Goal: Use online tool/utility

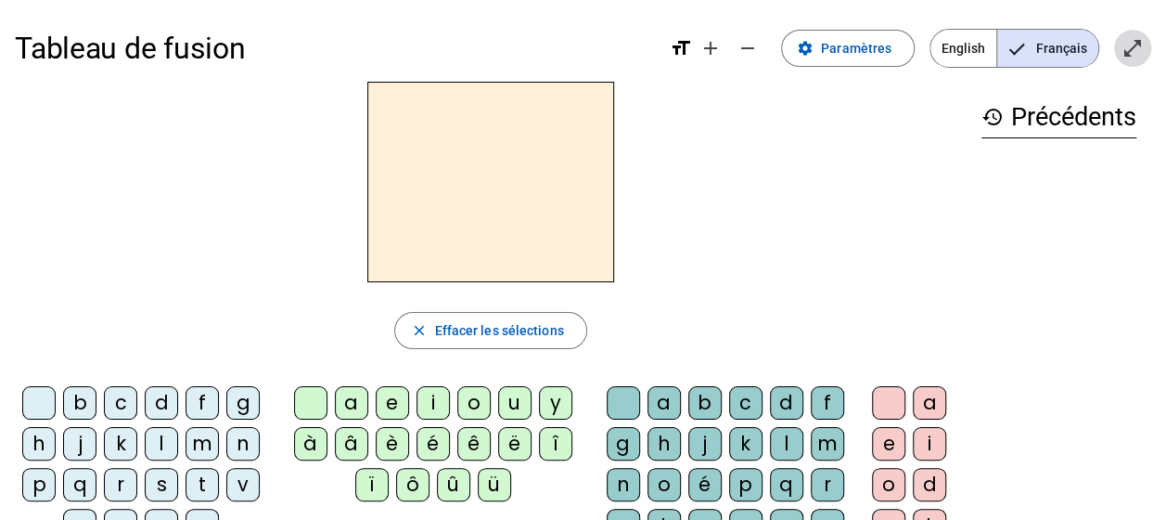
click at [1127, 50] on mat-icon "open_in_full" at bounding box center [1133, 48] width 22 height 22
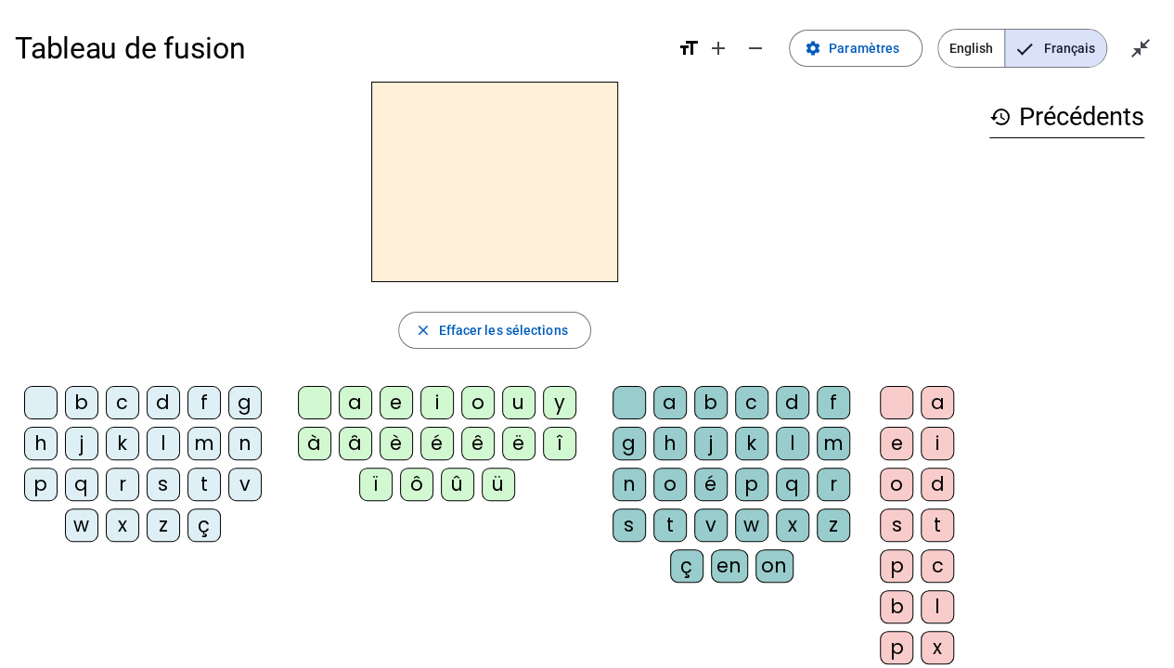
click at [156, 406] on div "d" at bounding box center [163, 402] width 33 height 33
click at [523, 399] on div "u" at bounding box center [518, 402] width 33 height 33
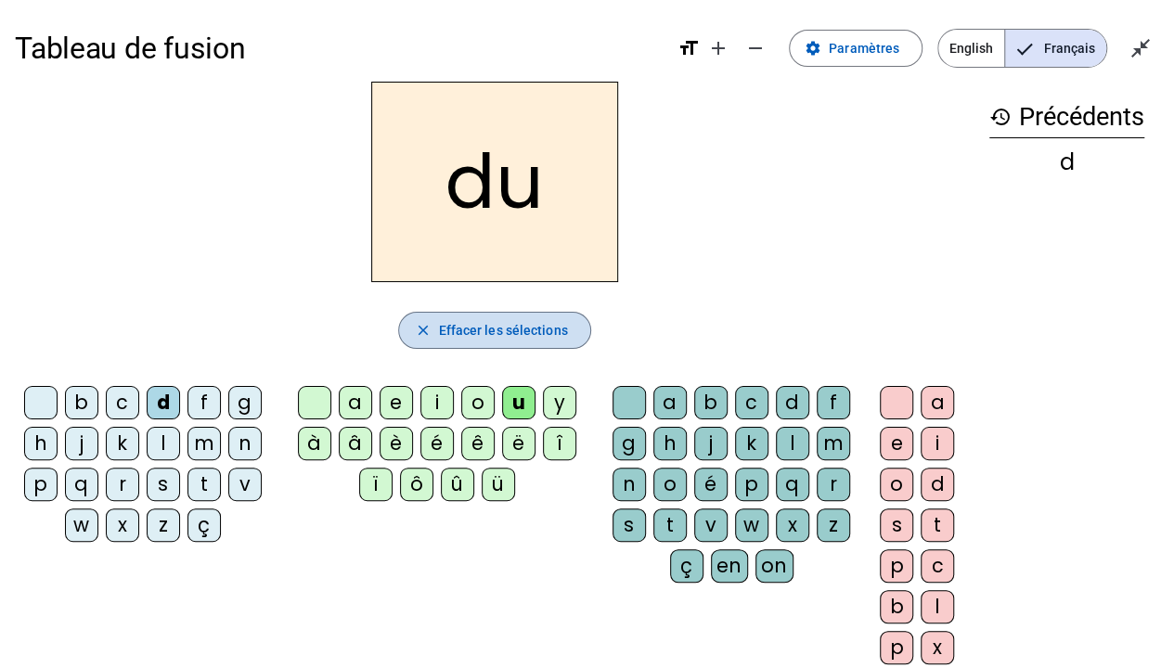
click at [507, 321] on span "Effacer les sélections" at bounding box center [502, 330] width 129 height 22
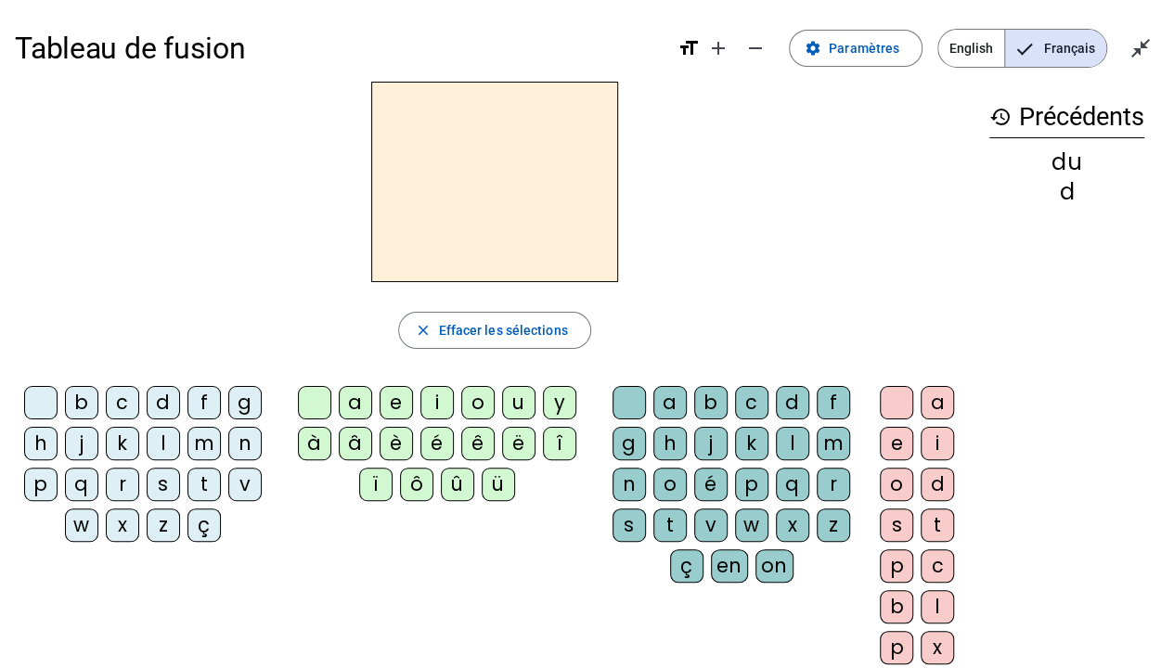
click at [200, 488] on div "t" at bounding box center [203, 484] width 33 height 33
click at [514, 395] on div "u" at bounding box center [518, 402] width 33 height 33
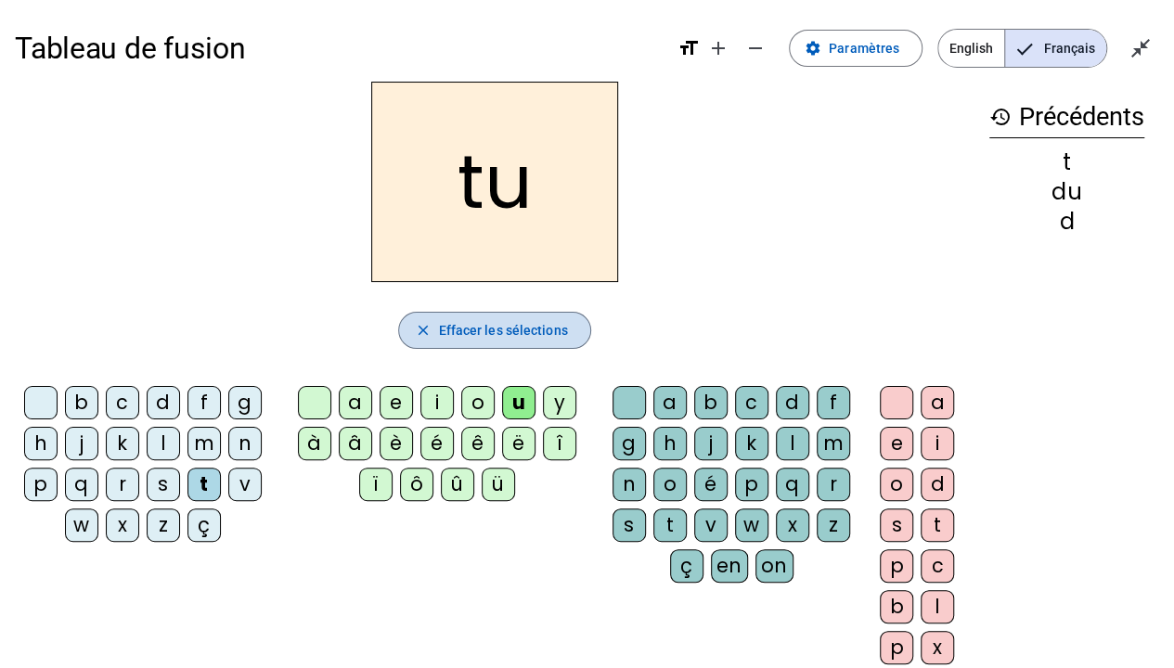
click at [535, 323] on span "Effacer les sélections" at bounding box center [502, 330] width 129 height 22
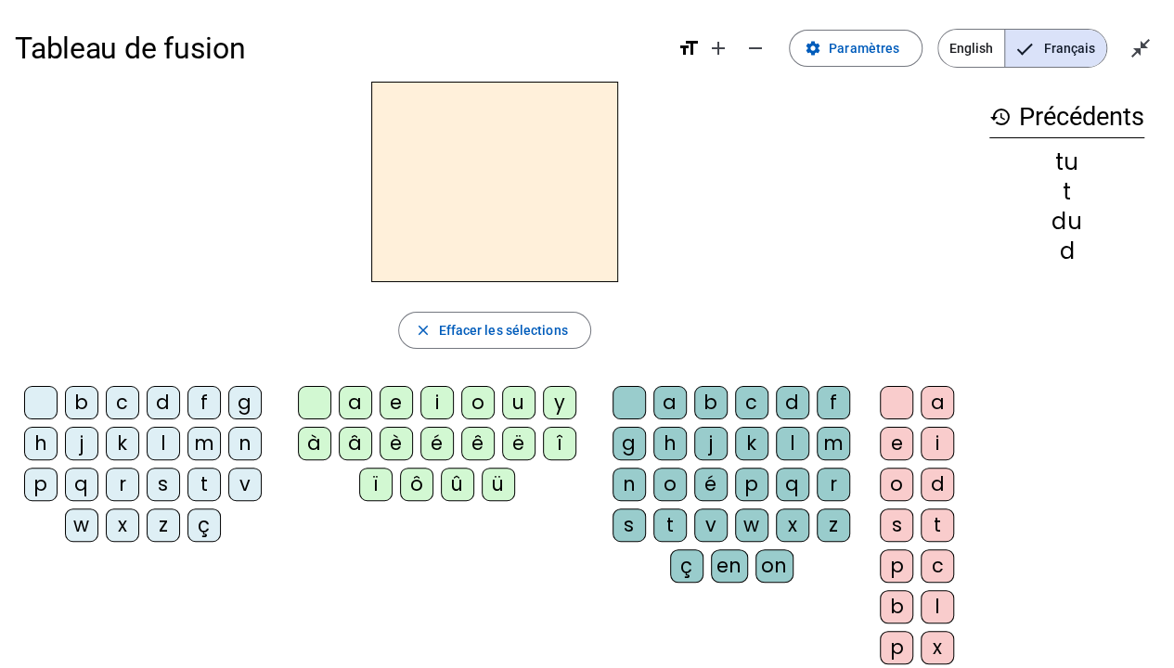
click at [203, 486] on div "t" at bounding box center [203, 484] width 33 height 33
click at [356, 400] on div "a" at bounding box center [355, 402] width 33 height 33
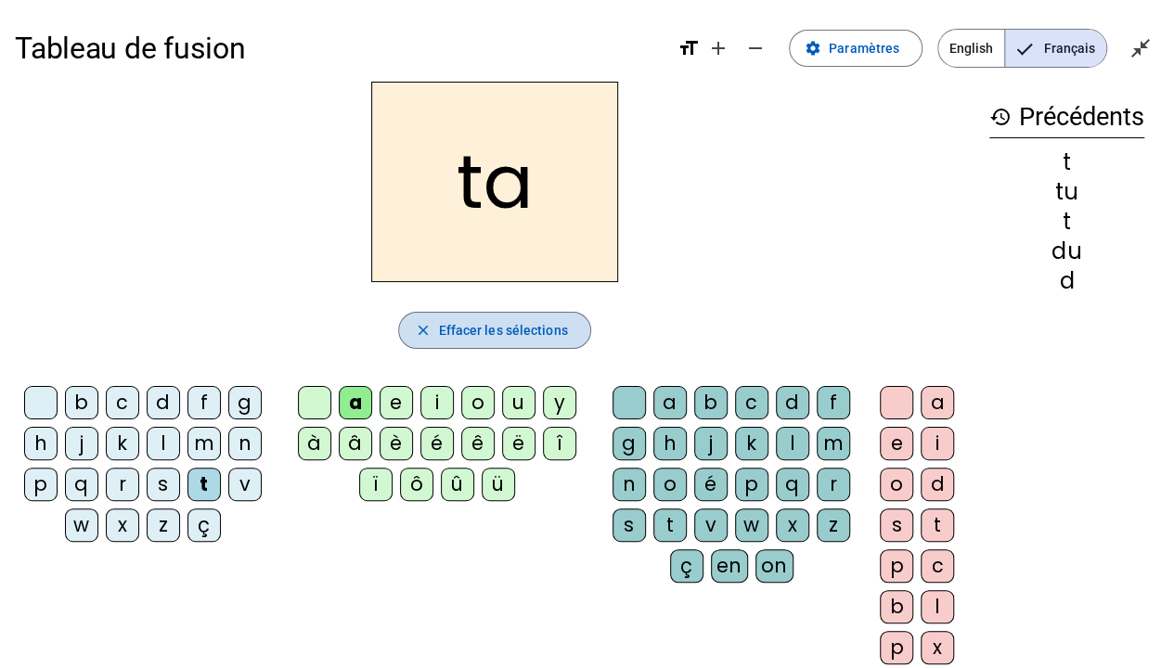
click at [459, 320] on span "Effacer les sélections" at bounding box center [502, 330] width 129 height 22
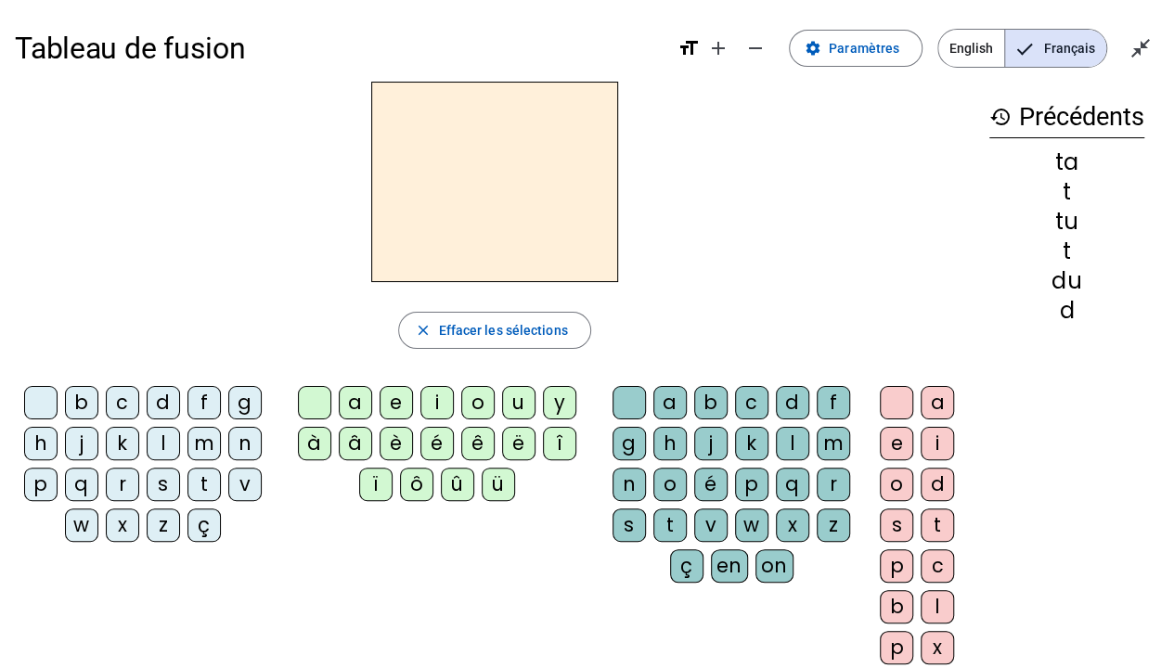
click at [204, 481] on div "t" at bounding box center [203, 484] width 33 height 33
click at [396, 391] on div "e" at bounding box center [396, 402] width 33 height 33
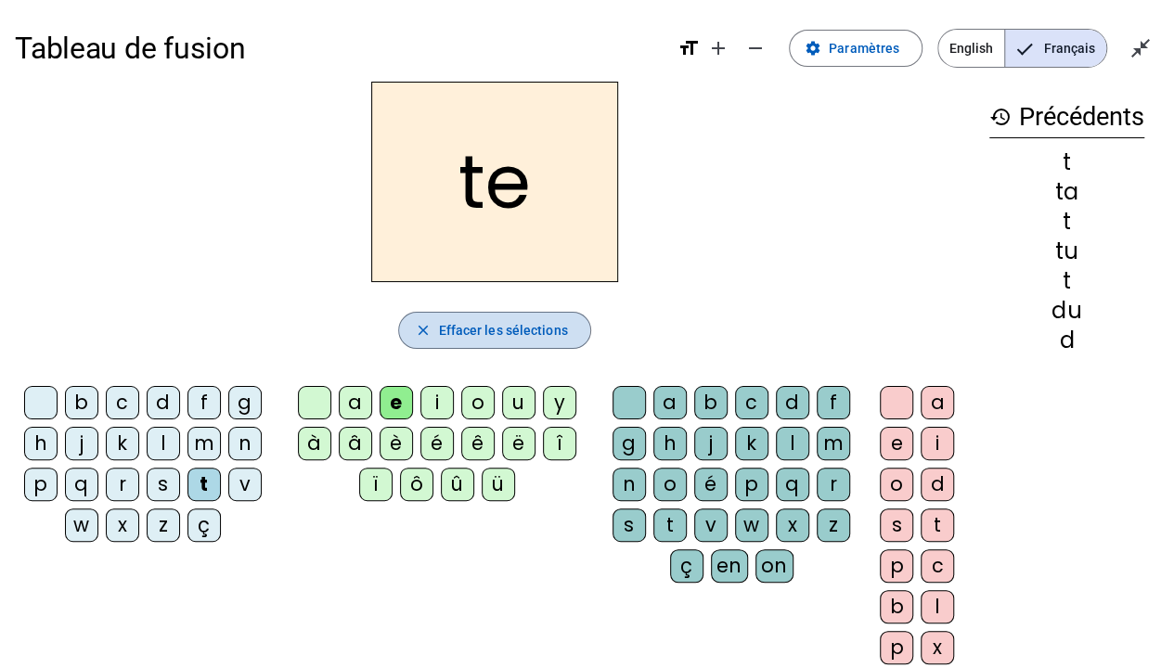
click at [491, 328] on span "Effacer les sélections" at bounding box center [502, 330] width 129 height 22
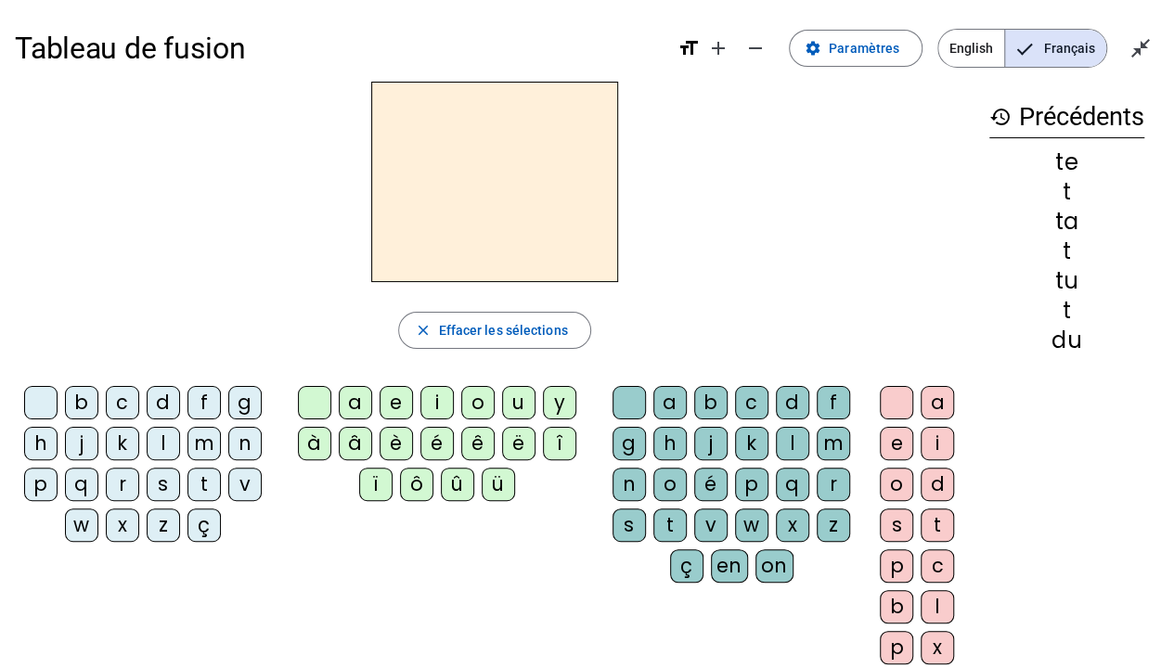
click at [167, 390] on div "d" at bounding box center [163, 402] width 33 height 33
click at [406, 393] on div "e" at bounding box center [396, 402] width 33 height 33
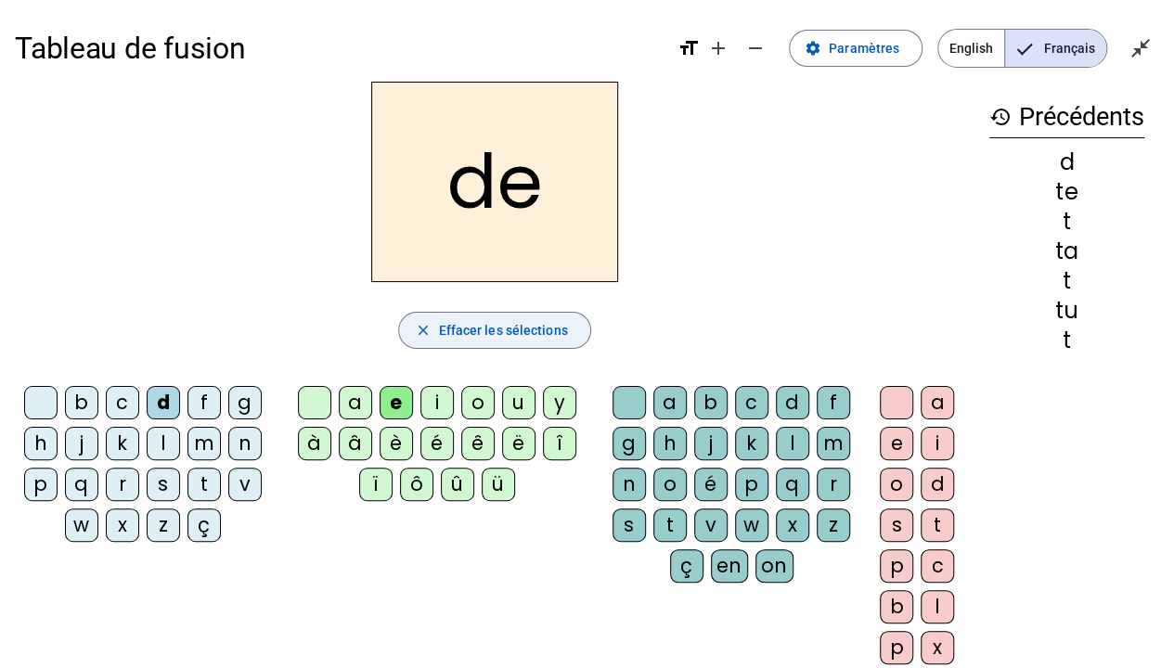
click at [492, 323] on span "Effacer les sélections" at bounding box center [502, 330] width 129 height 22
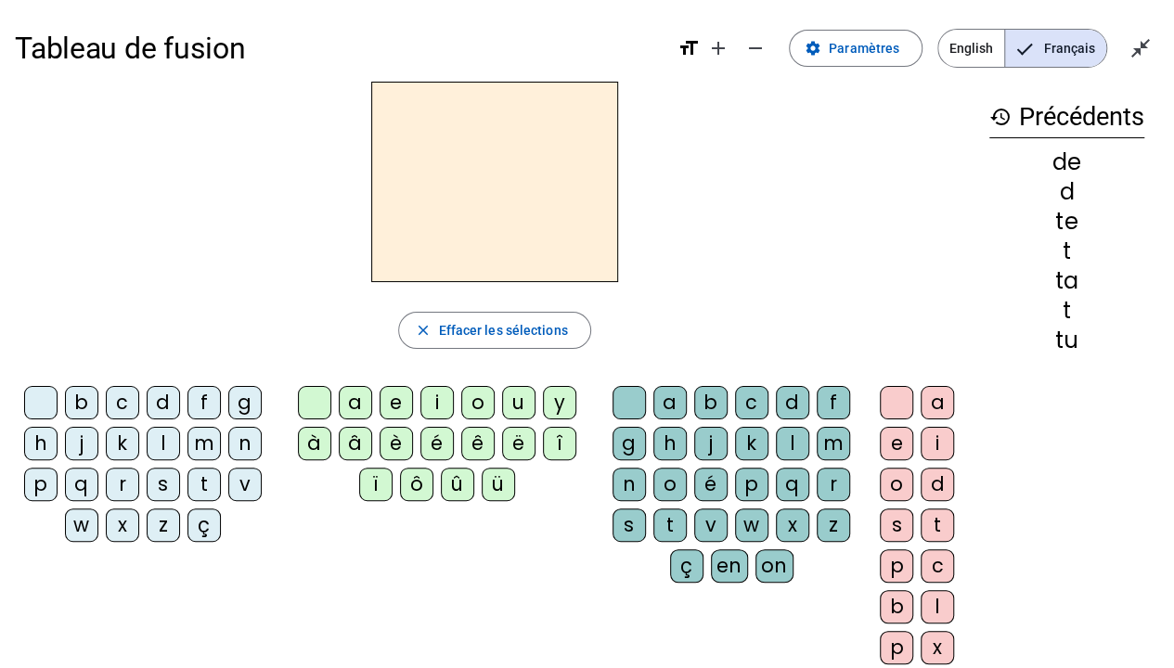
click at [78, 444] on div "j" at bounding box center [81, 443] width 33 height 33
click at [400, 390] on div "e" at bounding box center [396, 402] width 33 height 33
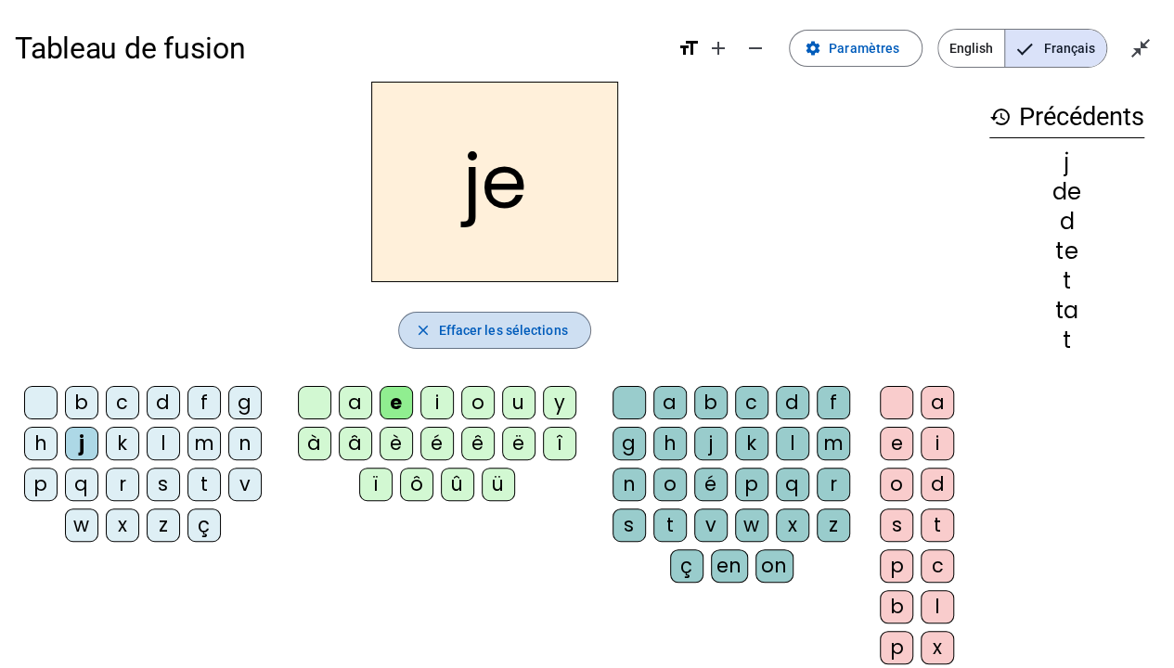
click at [490, 329] on span "Effacer les sélections" at bounding box center [502, 330] width 129 height 22
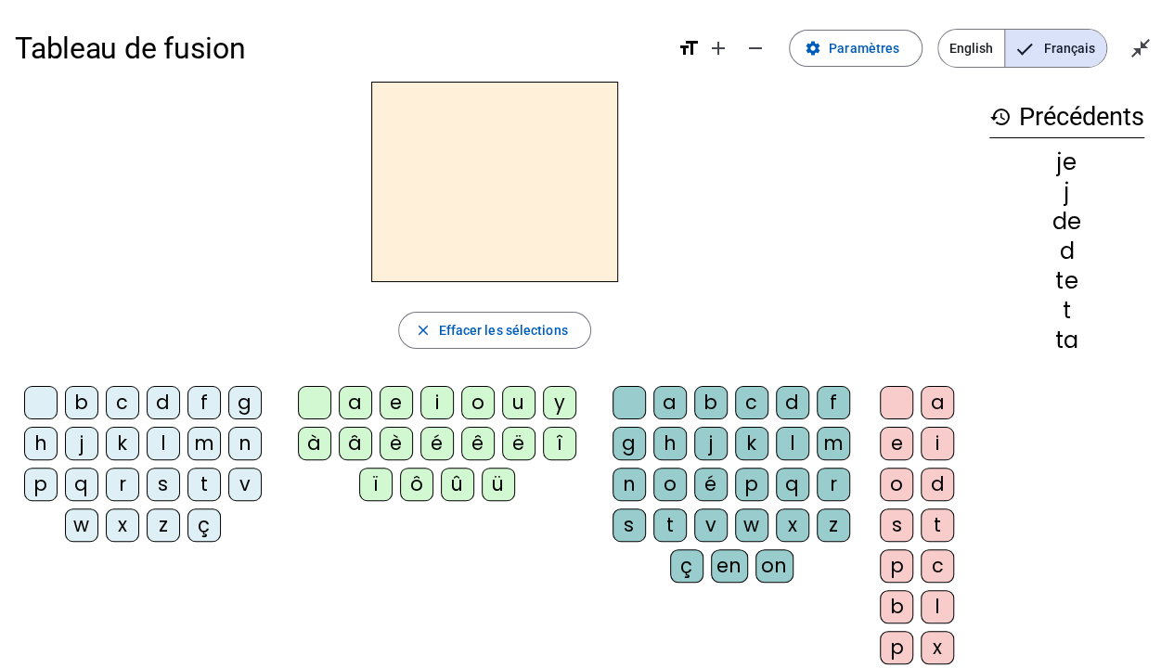
click at [205, 431] on div "m" at bounding box center [203, 443] width 33 height 33
click at [390, 402] on div "e" at bounding box center [396, 402] width 33 height 33
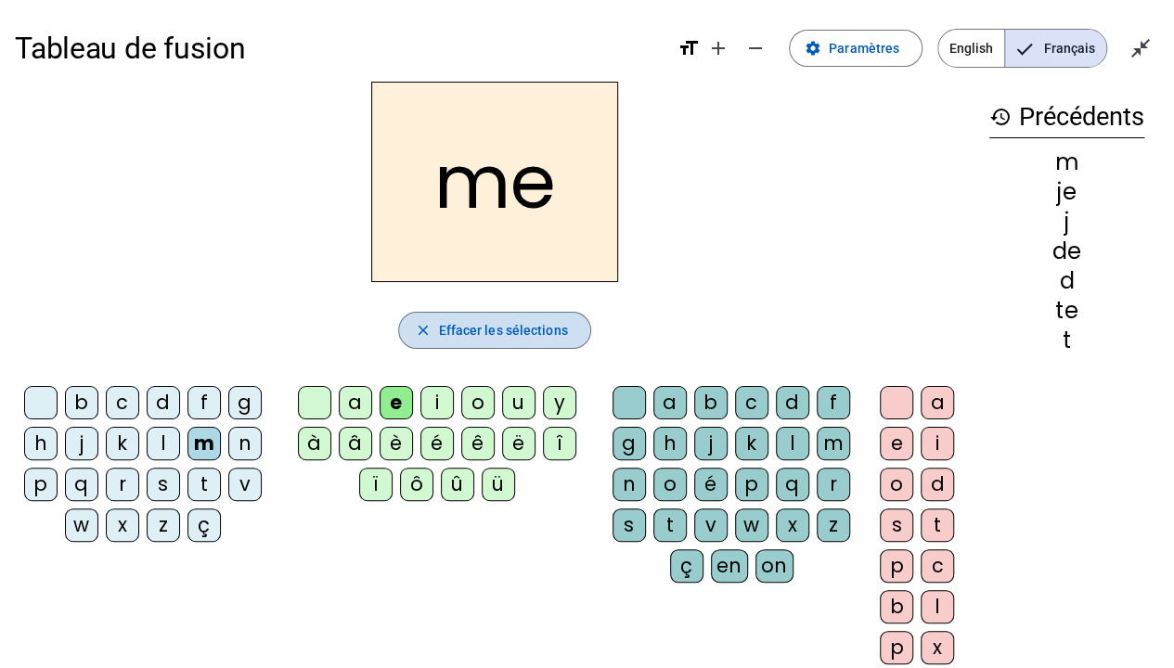
click at [492, 327] on span "Effacer les sélections" at bounding box center [502, 330] width 129 height 22
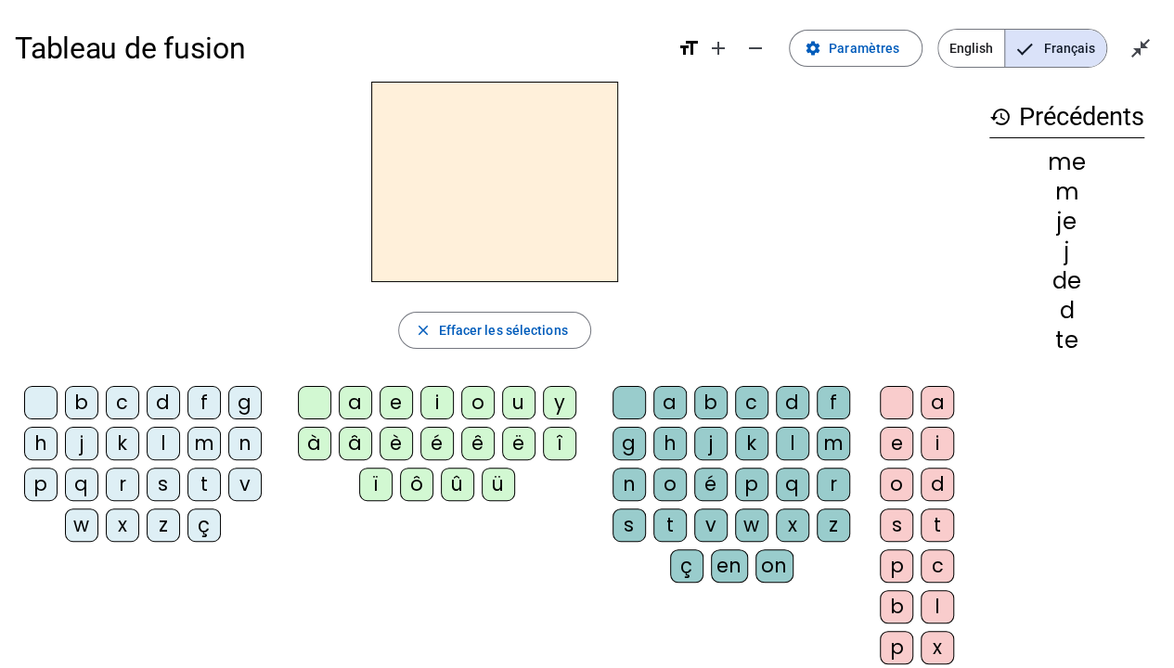
click at [217, 440] on div "m" at bounding box center [203, 443] width 33 height 33
click at [357, 414] on div "a" at bounding box center [355, 402] width 33 height 33
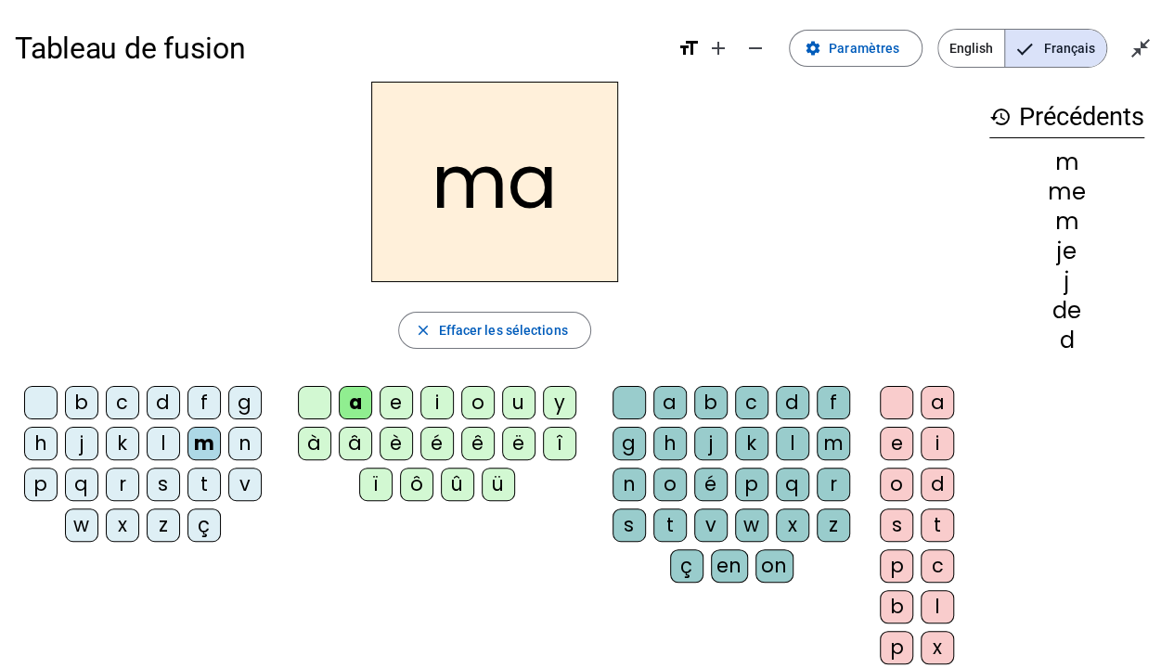
click at [799, 433] on div "l" at bounding box center [792, 443] width 33 height 33
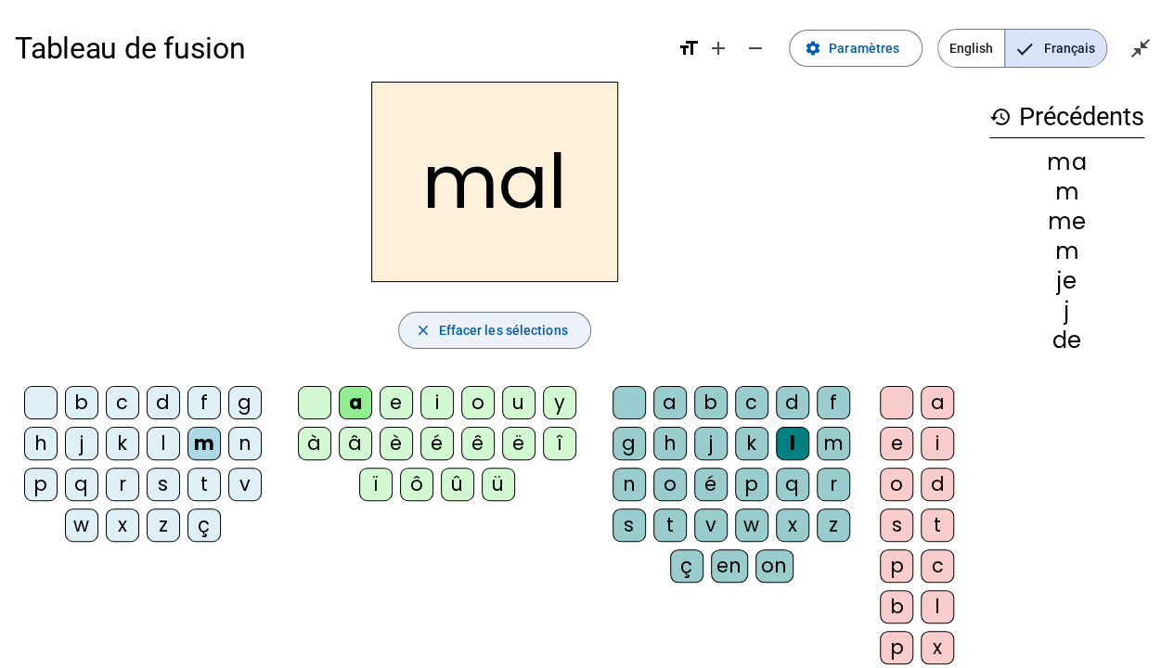
click at [532, 331] on span "Effacer les sélections" at bounding box center [502, 330] width 129 height 22
